Goal: Transaction & Acquisition: Purchase product/service

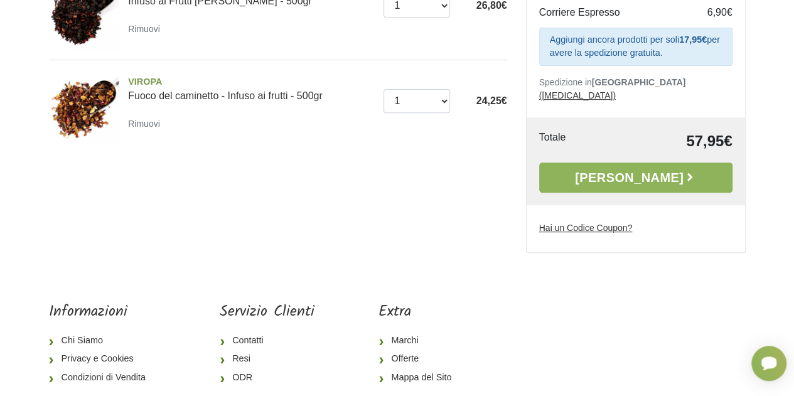
scroll to position [205, 0]
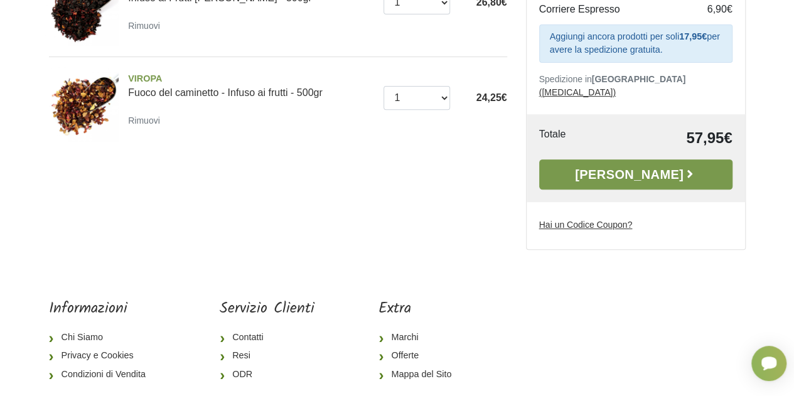
click at [641, 166] on link "[PERSON_NAME]" at bounding box center [635, 174] width 193 height 30
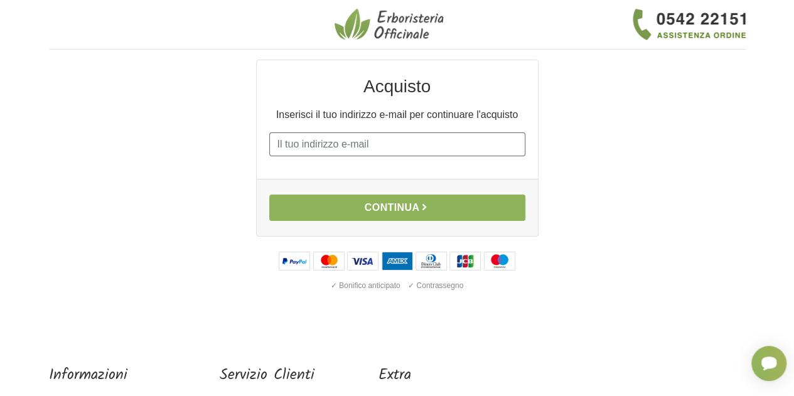
click at [422, 142] on input "E-mail" at bounding box center [397, 144] width 256 height 24
type input "[EMAIL_ADDRESS][DOMAIN_NAME]"
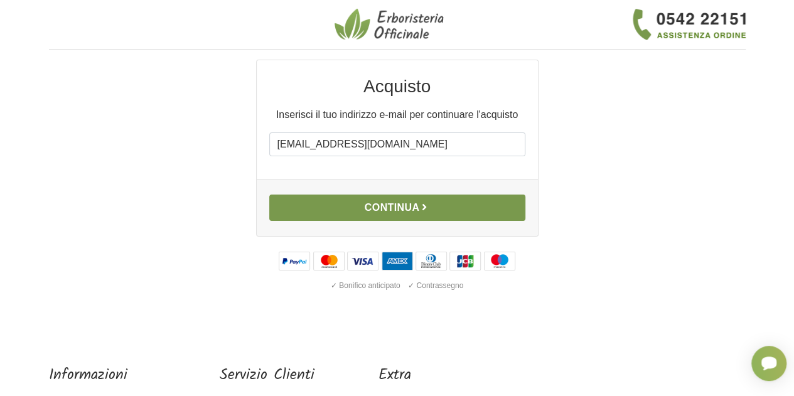
click at [410, 203] on button "Continua" at bounding box center [397, 208] width 256 height 26
